Goal: Information Seeking & Learning: Learn about a topic

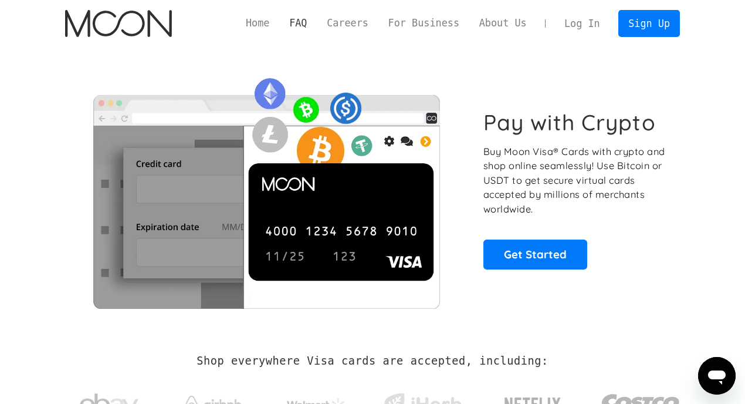
click at [297, 20] on link "FAQ" at bounding box center [298, 23] width 38 height 15
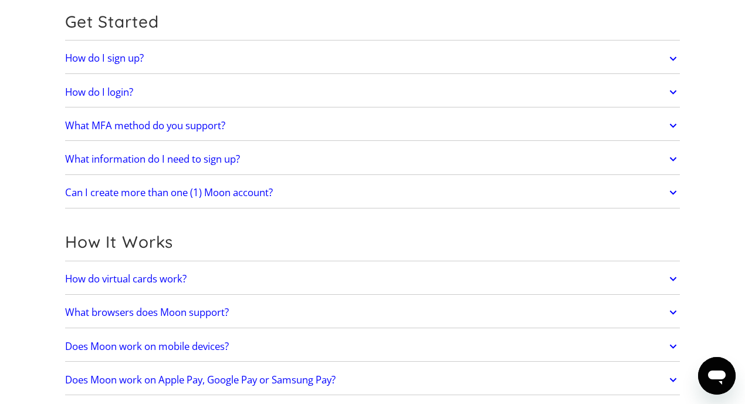
scroll to position [126, 0]
click at [188, 50] on link "How do I sign up?" at bounding box center [372, 57] width 615 height 25
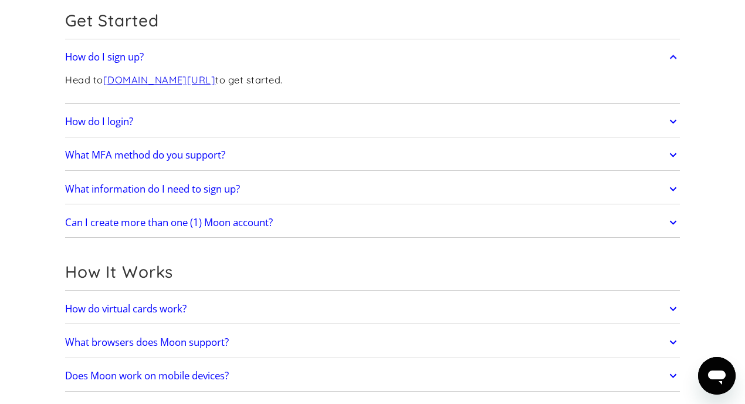
click at [195, 188] on h2 "What information do I need to sign up?" at bounding box center [152, 189] width 175 height 12
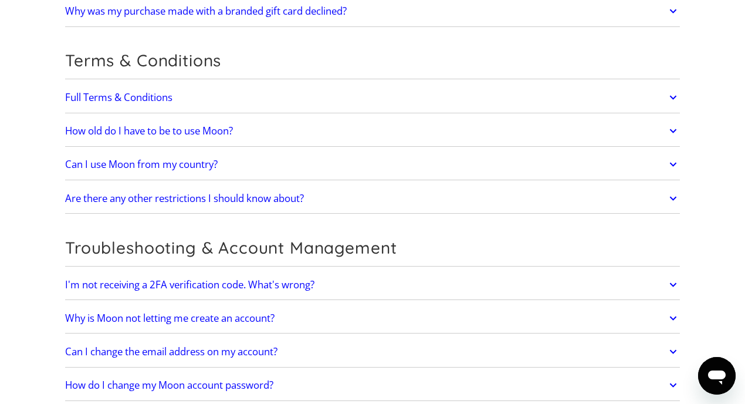
scroll to position [2378, 0]
click at [210, 165] on h2 "Can I use Moon from my country?" at bounding box center [141, 164] width 153 height 12
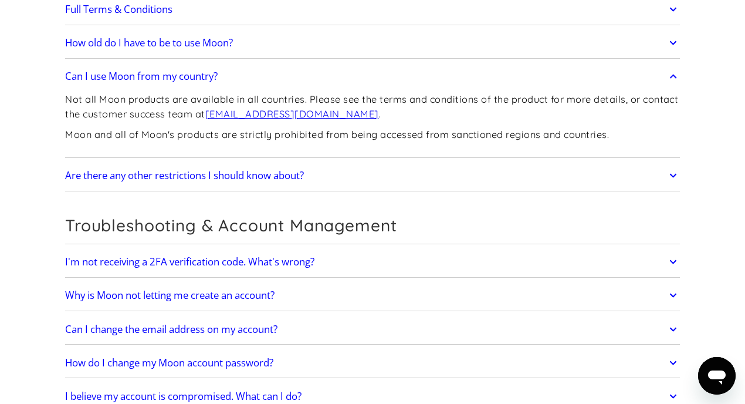
scroll to position [2468, 0]
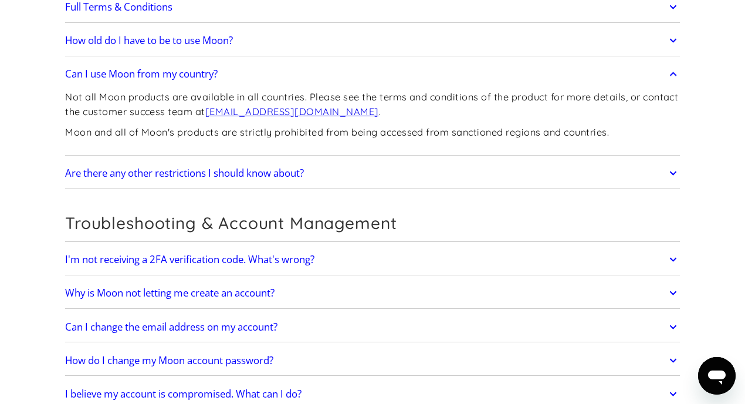
click at [244, 171] on h2 "Are there any other restrictions I should know about?" at bounding box center [184, 173] width 239 height 12
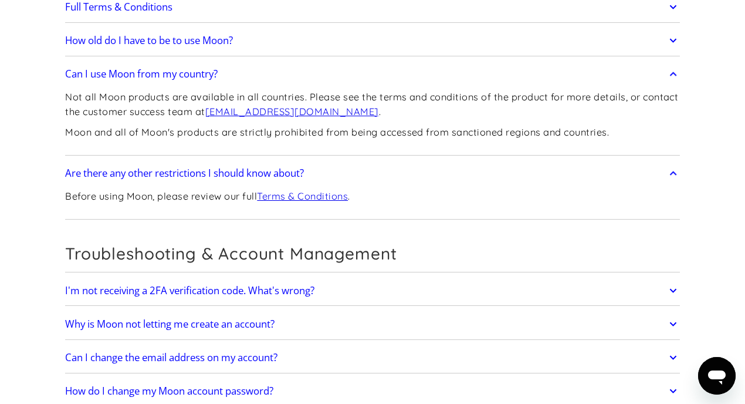
click at [296, 197] on link "Terms & Conditions" at bounding box center [302, 196] width 91 height 12
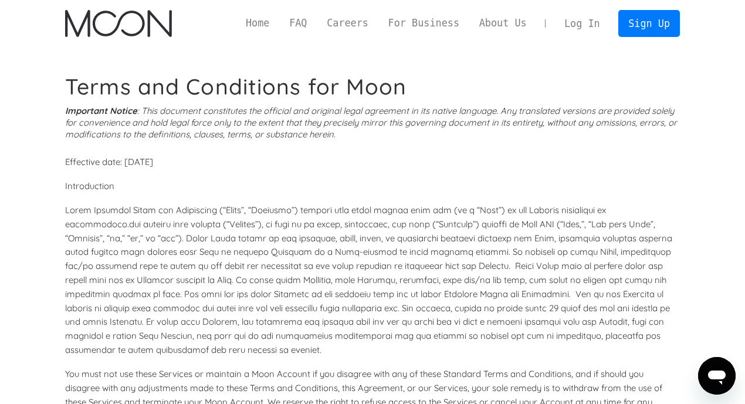
click at [98, 11] on img "home" at bounding box center [118, 23] width 106 height 27
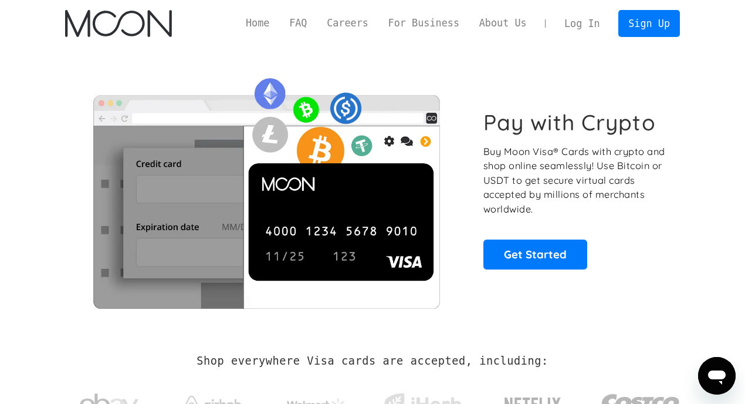
click at [255, 21] on link "Home" at bounding box center [257, 23] width 43 height 15
click at [513, 23] on link "About Us" at bounding box center [504, 23] width 68 height 15
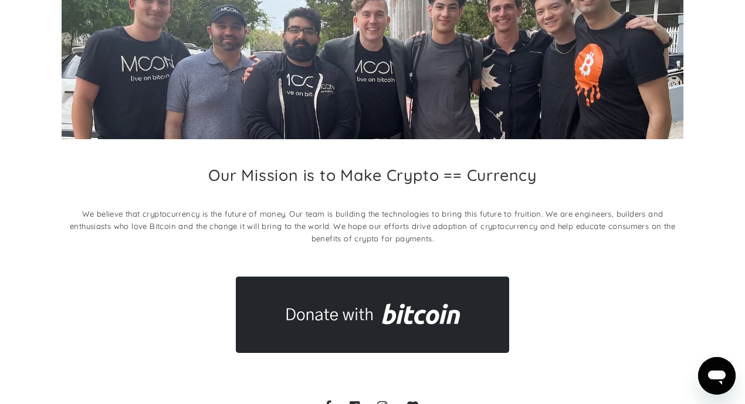
scroll to position [205, 0]
